Goal: Task Accomplishment & Management: Use online tool/utility

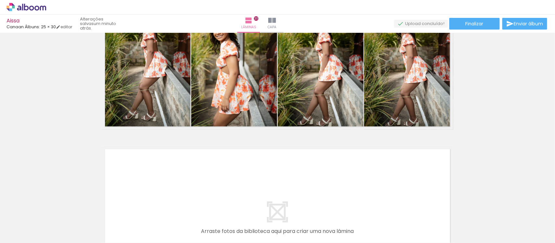
scroll to position [6710, 0]
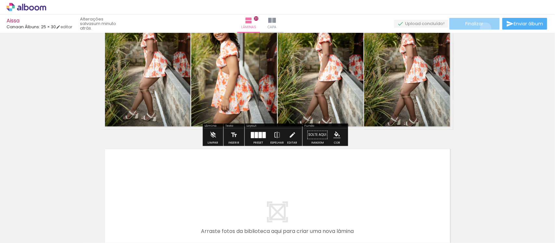
click at [483, 28] on paper-button "Finalizar" at bounding box center [474, 24] width 50 height 12
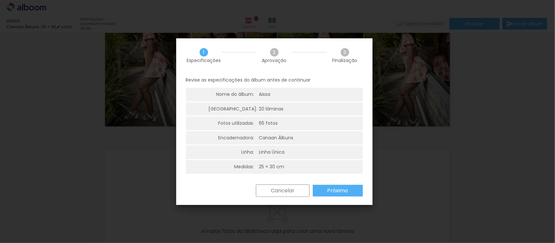
click at [0, 0] on slot "Próximo" at bounding box center [0, 0] width 0 height 0
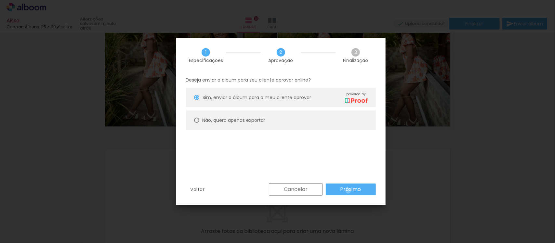
click at [0, 0] on slot "Próximo" at bounding box center [0, 0] width 0 height 0
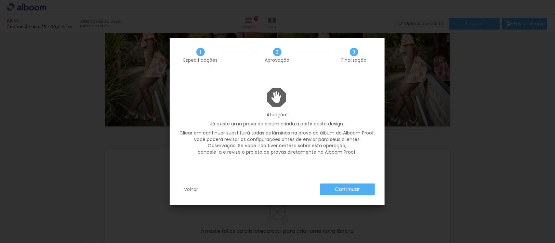
click at [0, 0] on slot "Continuar" at bounding box center [0, 0] width 0 height 0
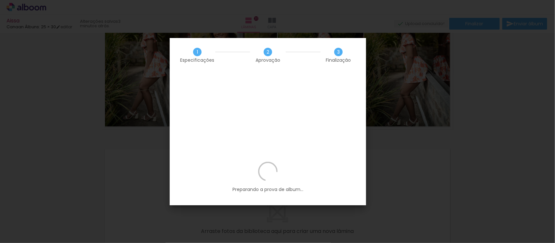
click at [293, 162] on p "Preparando a prova de album..." at bounding box center [267, 177] width 177 height 31
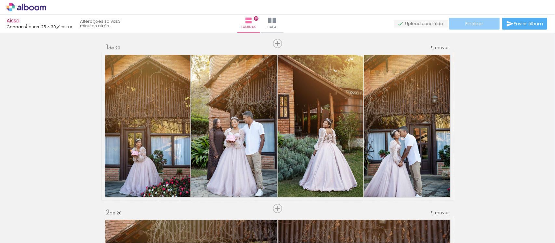
click at [490, 23] on paper-button "Finalizar" at bounding box center [474, 24] width 50 height 12
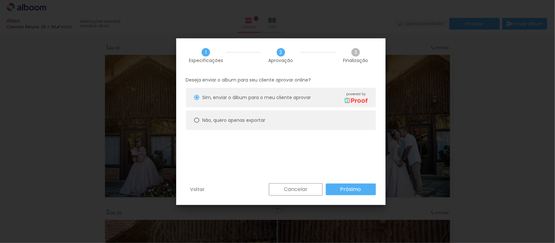
click at [0, 0] on slot "Não, quero apenas exportar" at bounding box center [0, 0] width 0 height 0
type paper-radio-button "on"
click at [0, 0] on paper-button "Próximo" at bounding box center [0, 0] width 0 height 0
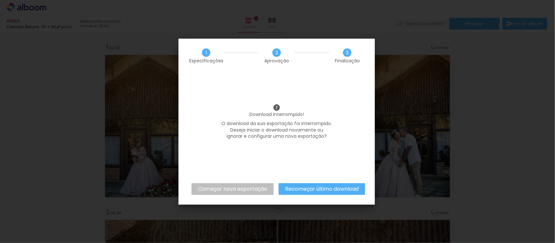
click at [0, 0] on slot "Começar nova exportação" at bounding box center [0, 0] width 0 height 0
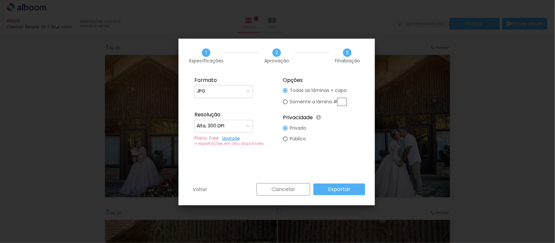
click at [0, 0] on slot "Cancelar" at bounding box center [0, 0] width 0 height 0
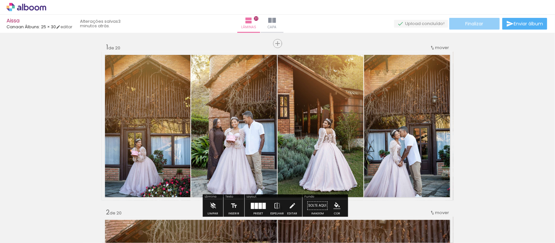
click at [483, 19] on paper-button "Finalizar" at bounding box center [474, 24] width 50 height 12
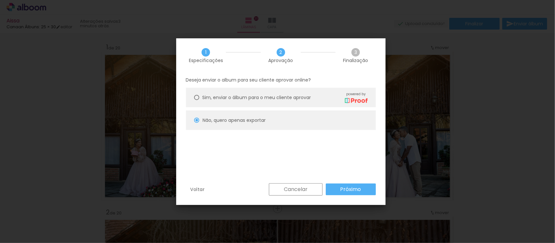
click at [0, 0] on span "Sim, enviar o álbum para o meu cliente aprovar" at bounding box center [0, 0] width 0 height 0
type paper-radio-button "on"
click at [0, 0] on slot "Próximo" at bounding box center [0, 0] width 0 height 0
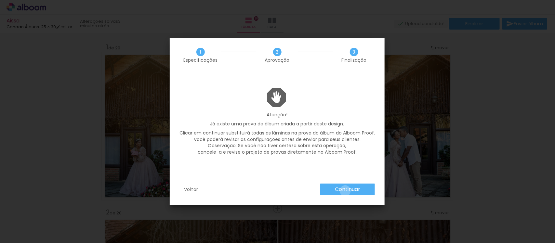
click at [0, 0] on slot "Continuar" at bounding box center [0, 0] width 0 height 0
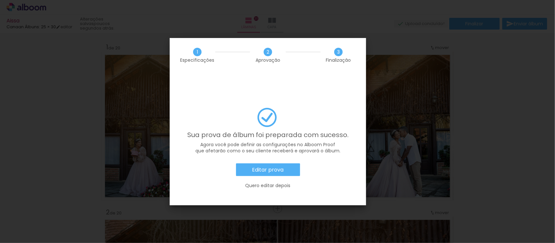
click at [0, 0] on slot "Editar prova" at bounding box center [0, 0] width 0 height 0
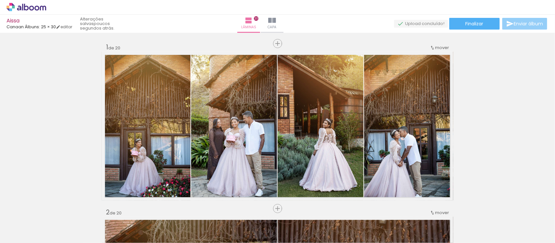
click at [526, 25] on span "Enviar álbum" at bounding box center [528, 23] width 29 height 5
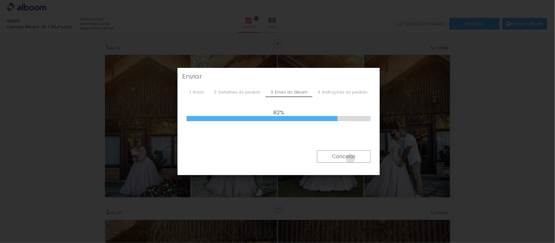
click at [0, 0] on slot "Cancelar" at bounding box center [0, 0] width 0 height 0
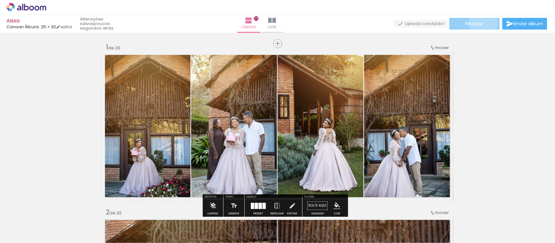
click at [481, 23] on span "Finalizar" at bounding box center [474, 23] width 18 height 5
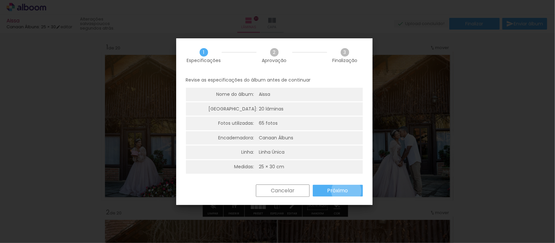
click at [0, 0] on slot "Próximo" at bounding box center [0, 0] width 0 height 0
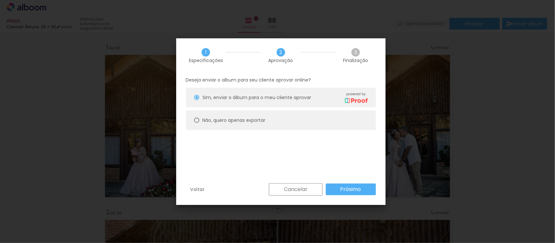
click at [0, 0] on paper-radio-button "Não, quero apenas exportar" at bounding box center [0, 0] width 0 height 0
click at [0, 0] on slot "Próximo" at bounding box center [0, 0] width 0 height 0
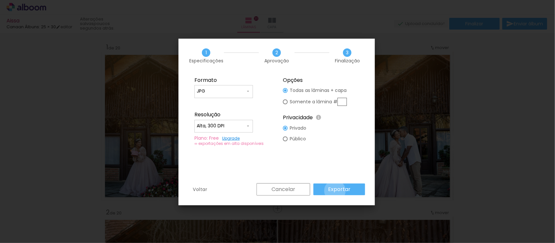
click at [0, 0] on slot "Exportar" at bounding box center [0, 0] width 0 height 0
